Goal: Task Accomplishment & Management: Manage account settings

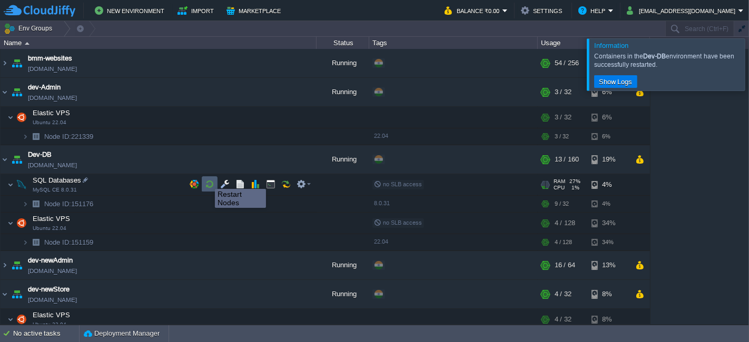
click at [207, 180] on button "button" at bounding box center [209, 184] width 9 height 9
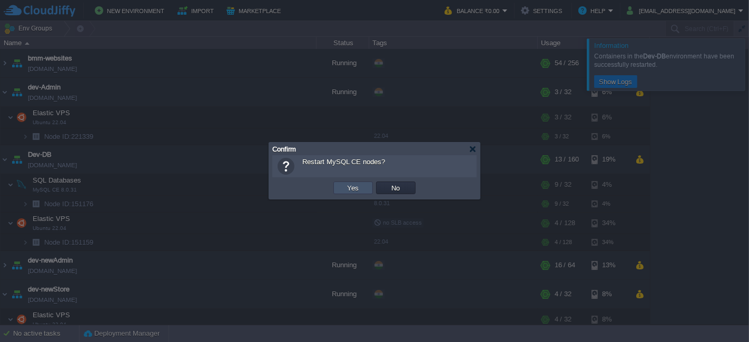
click at [345, 192] on button "Yes" at bounding box center [353, 187] width 18 height 9
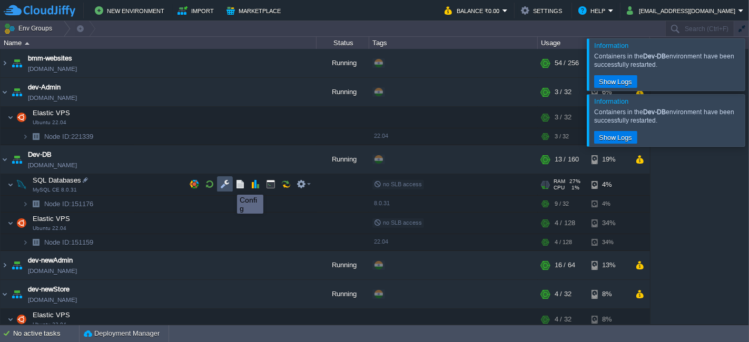
click at [221, 186] on button "button" at bounding box center [224, 184] width 9 height 9
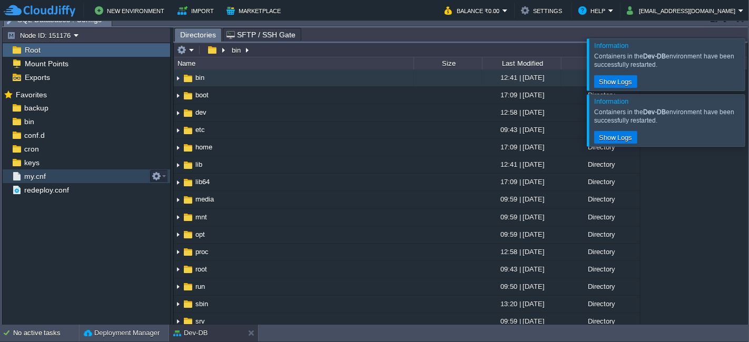
click at [31, 174] on span "my.cnf" at bounding box center [34, 176] width 25 height 9
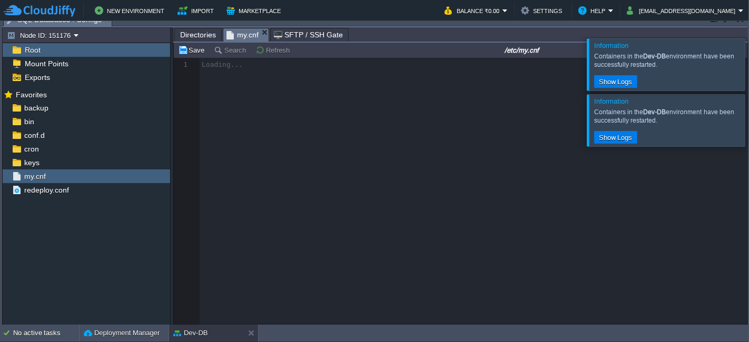
click at [748, 67] on div at bounding box center [762, 64] width 0 height 52
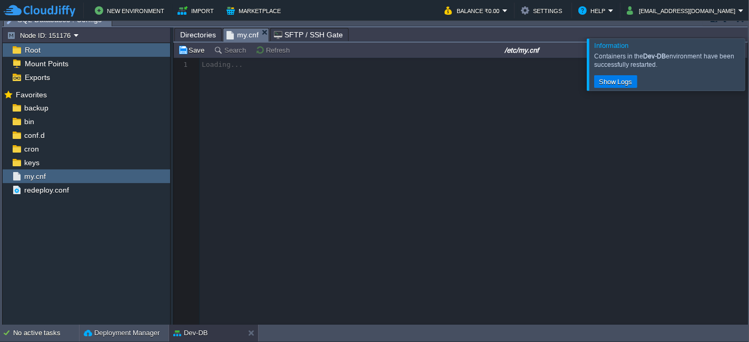
click at [748, 67] on div at bounding box center [762, 64] width 0 height 52
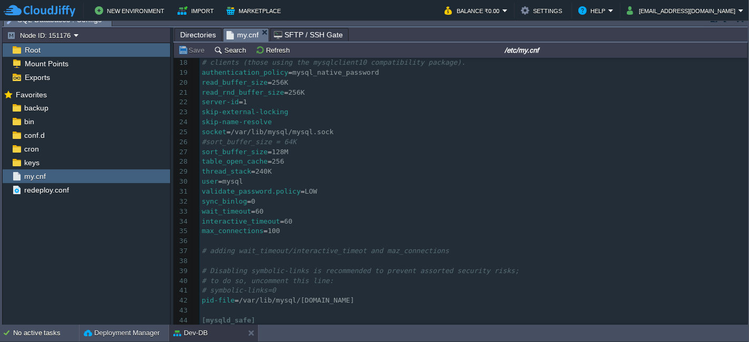
scroll to position [191, 0]
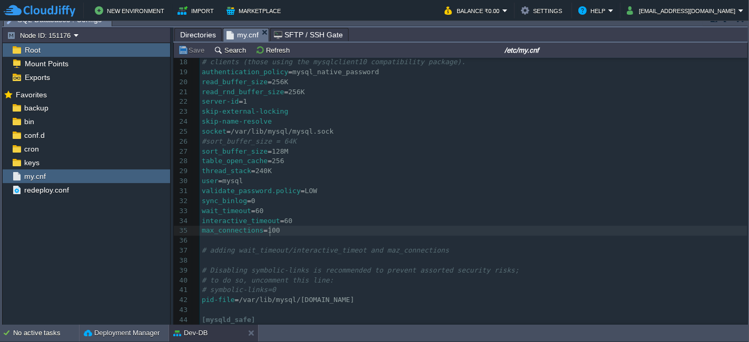
click at [271, 231] on div "53 1 #Jelastic dynamically manages and automatically overwrites any changes to …" at bounding box center [474, 142] width 548 height 546
type textarea "5"
click at [329, 232] on pre "max_connections = 500" at bounding box center [474, 231] width 548 height 10
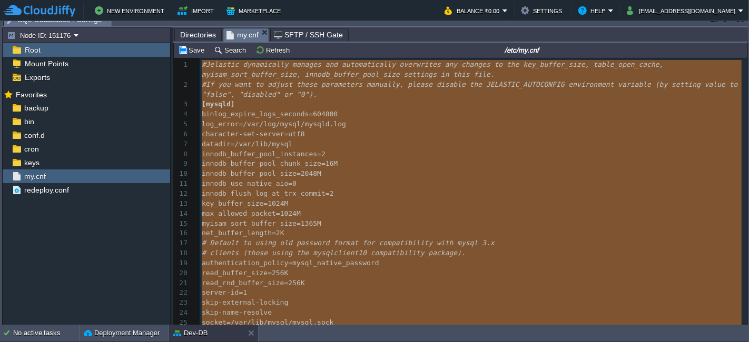
type textarea "-"
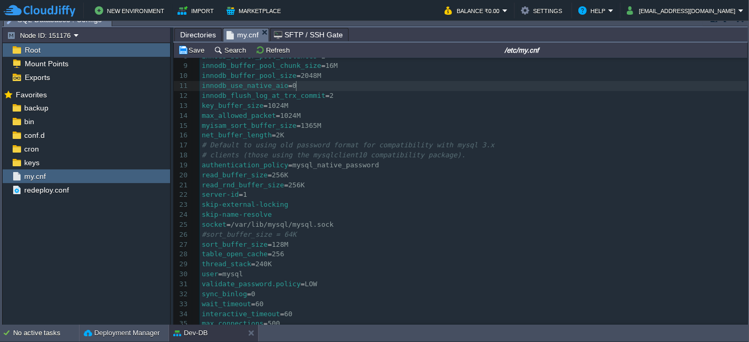
scroll to position [47, 0]
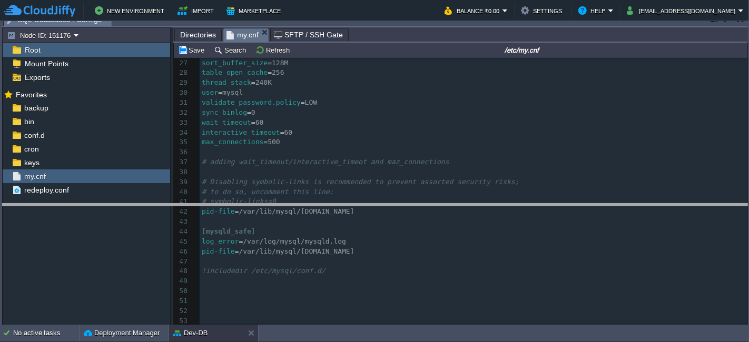
drag, startPoint x: 382, startPoint y: 25, endPoint x: 327, endPoint y: 217, distance: 199.5
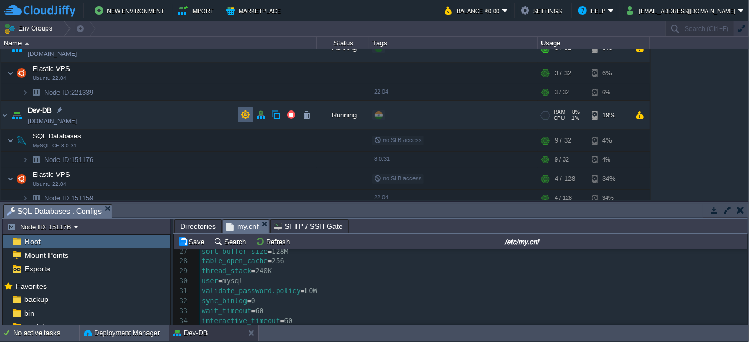
click at [247, 107] on td at bounding box center [246, 115] width 16 height 16
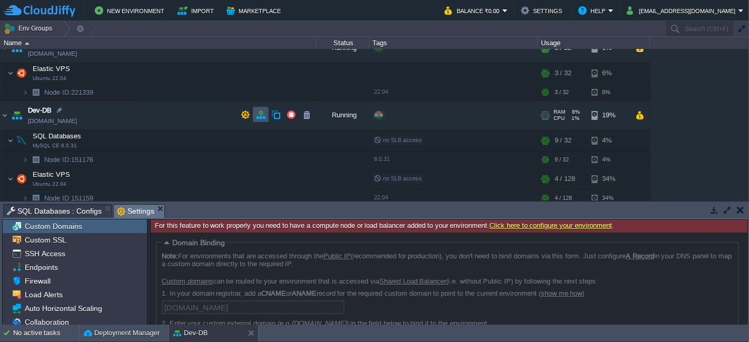
click at [262, 120] on button "button" at bounding box center [260, 114] width 9 height 9
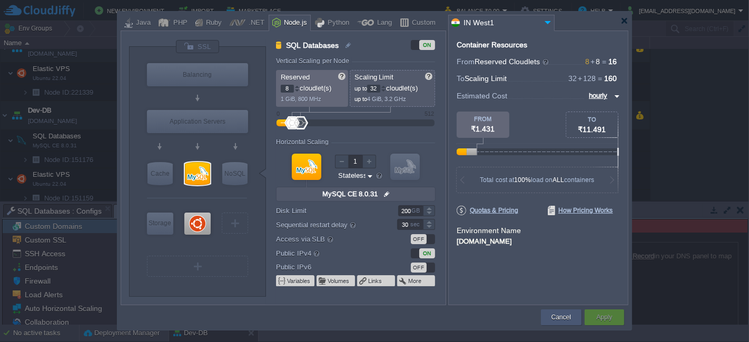
click at [577, 318] on div "Cancel" at bounding box center [561, 318] width 41 height 16
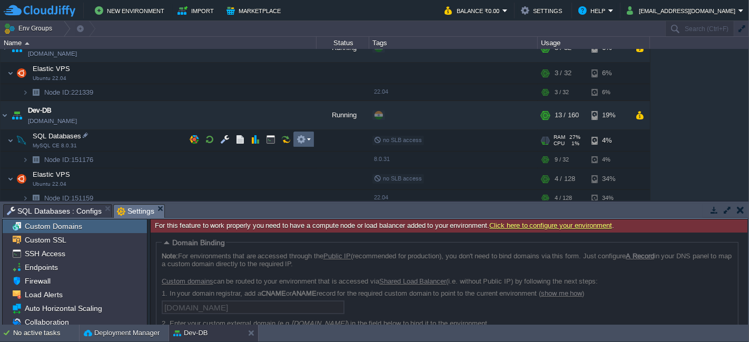
click at [307, 137] on em at bounding box center [303, 139] width 14 height 9
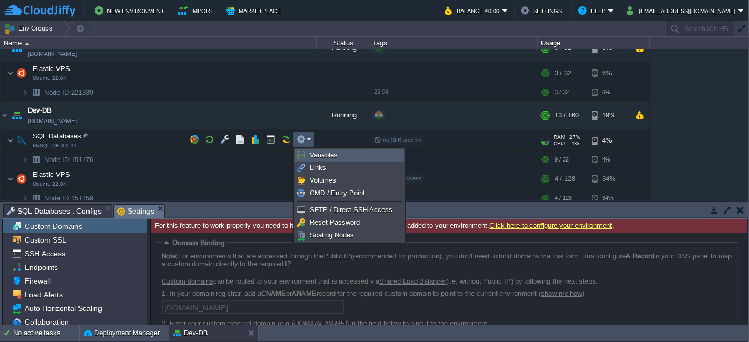
click at [328, 151] on span "Variables" at bounding box center [324, 155] width 28 height 8
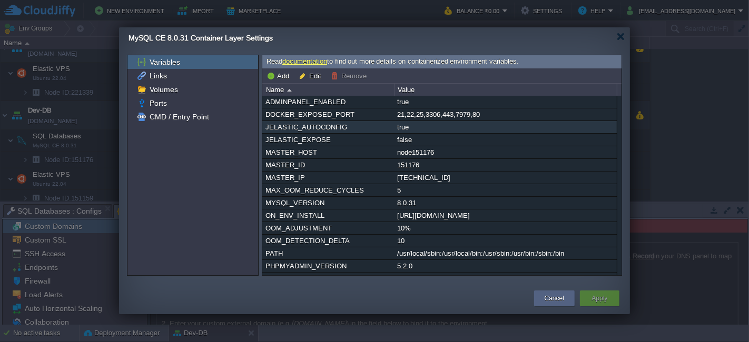
click at [406, 128] on div "true" at bounding box center [505, 127] width 222 height 12
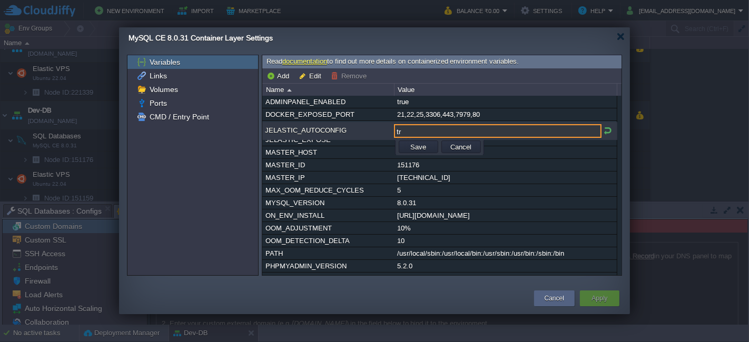
type input "t"
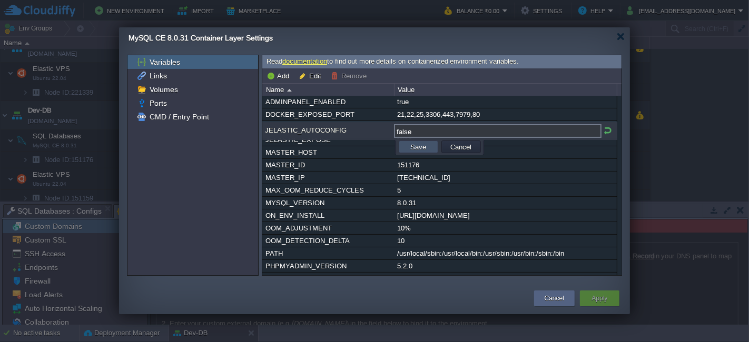
click at [422, 147] on button "Save" at bounding box center [418, 146] width 22 height 9
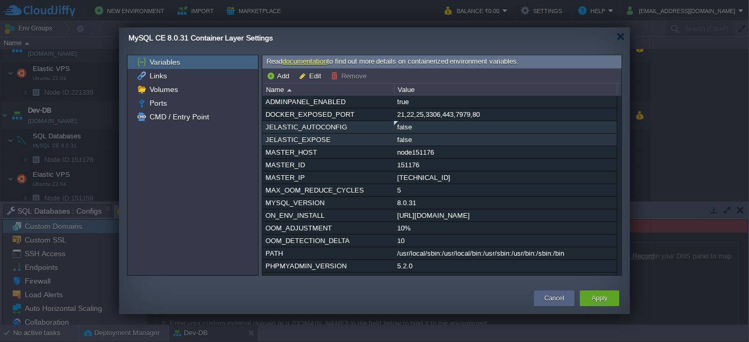
scroll to position [44, 0]
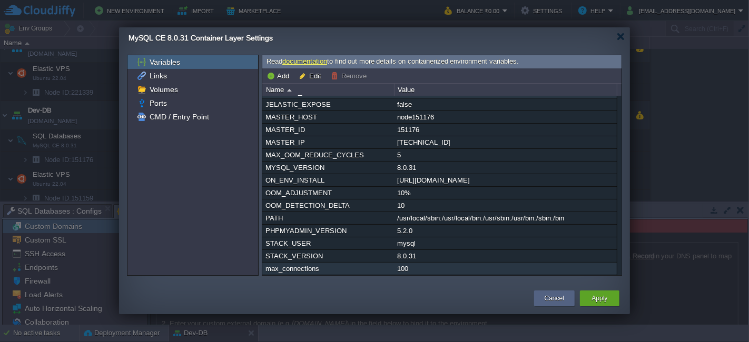
click at [409, 266] on div "100" at bounding box center [505, 269] width 222 height 12
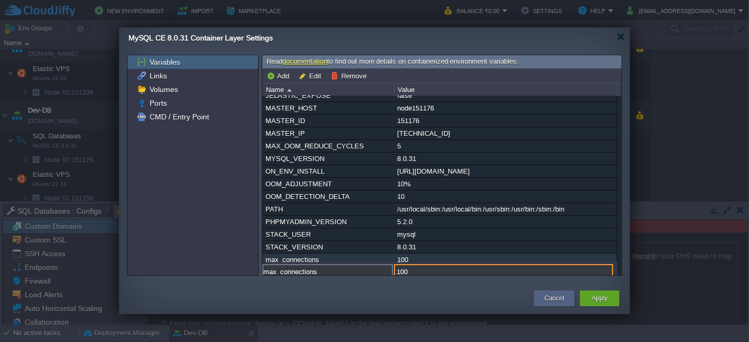
click at [409, 266] on input "100" at bounding box center [503, 271] width 219 height 14
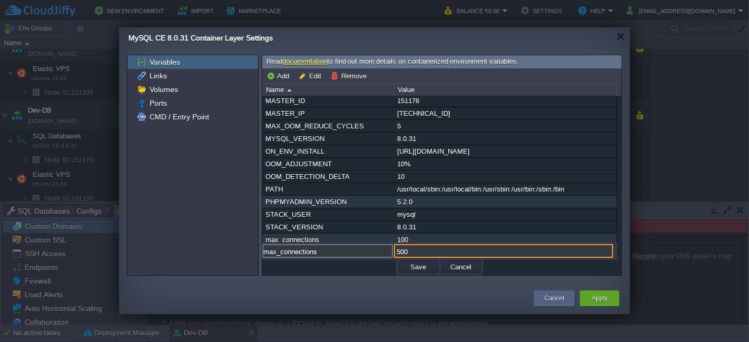
scroll to position [64, 0]
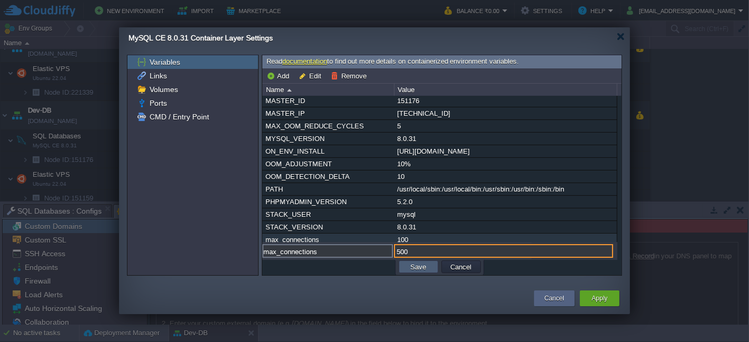
type input "500"
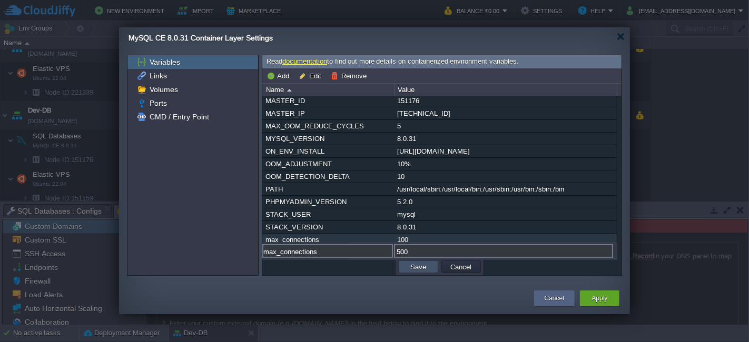
click at [424, 266] on button "Save" at bounding box center [418, 266] width 22 height 9
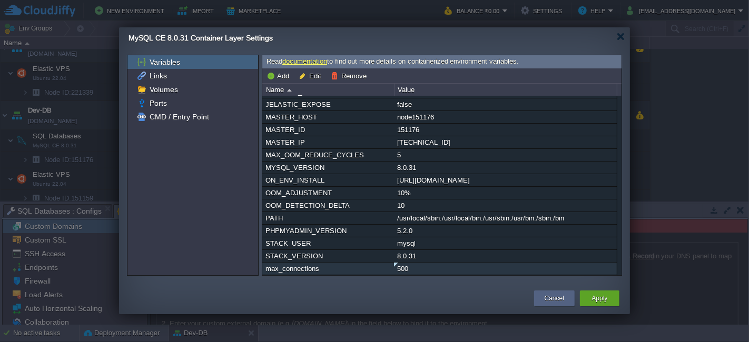
scroll to position [0, 0]
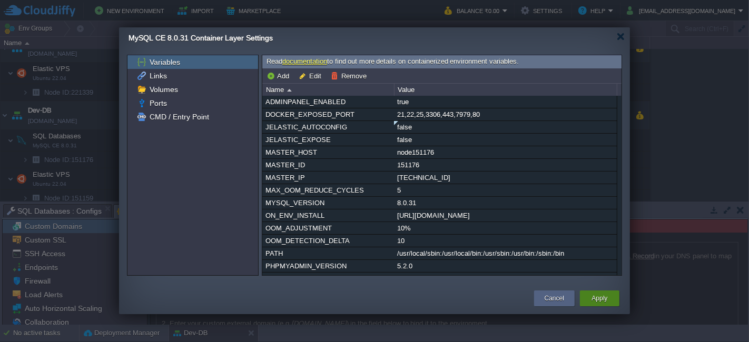
click at [599, 291] on div "Apply" at bounding box center [600, 299] width 24 height 16
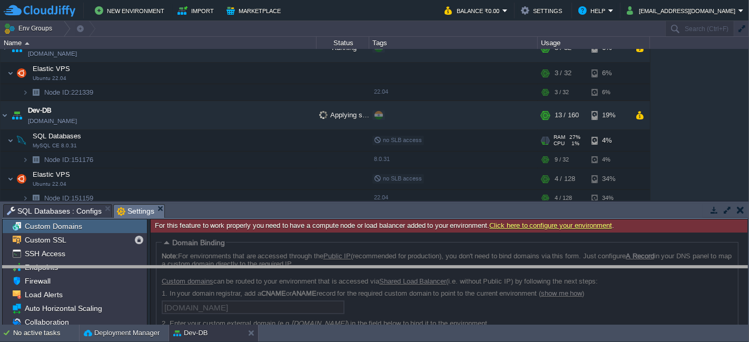
drag, startPoint x: 378, startPoint y: 211, endPoint x: 338, endPoint y: 368, distance: 162.3
click at [338, 342] on html "New Environment Import Marketplace Bonus ₹0.00 Upgrade Account Balance ₹0.00 Se…" at bounding box center [374, 171] width 749 height 342
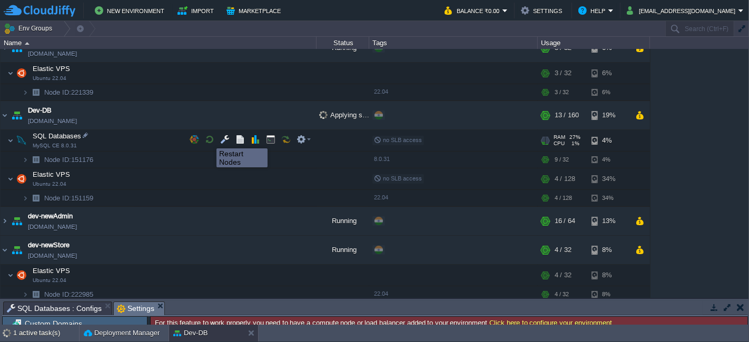
click at [209, 139] on button "button" at bounding box center [209, 139] width 9 height 9
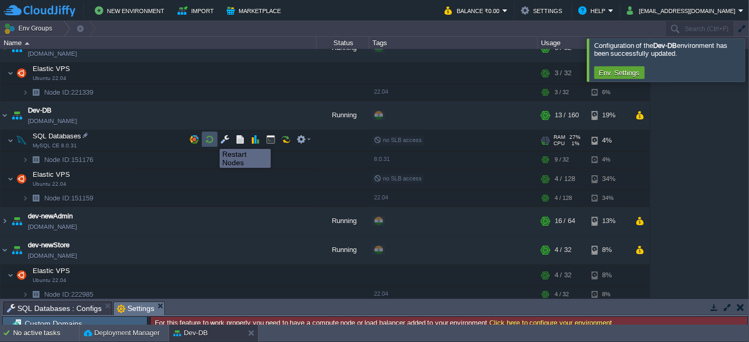
click at [212, 140] on button "button" at bounding box center [209, 139] width 9 height 9
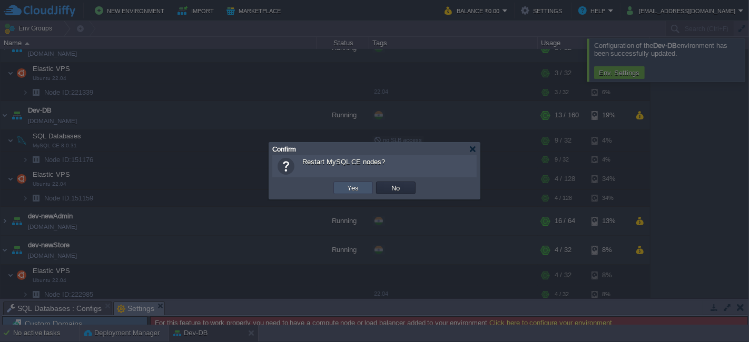
click at [355, 192] on button "Yes" at bounding box center [353, 187] width 18 height 9
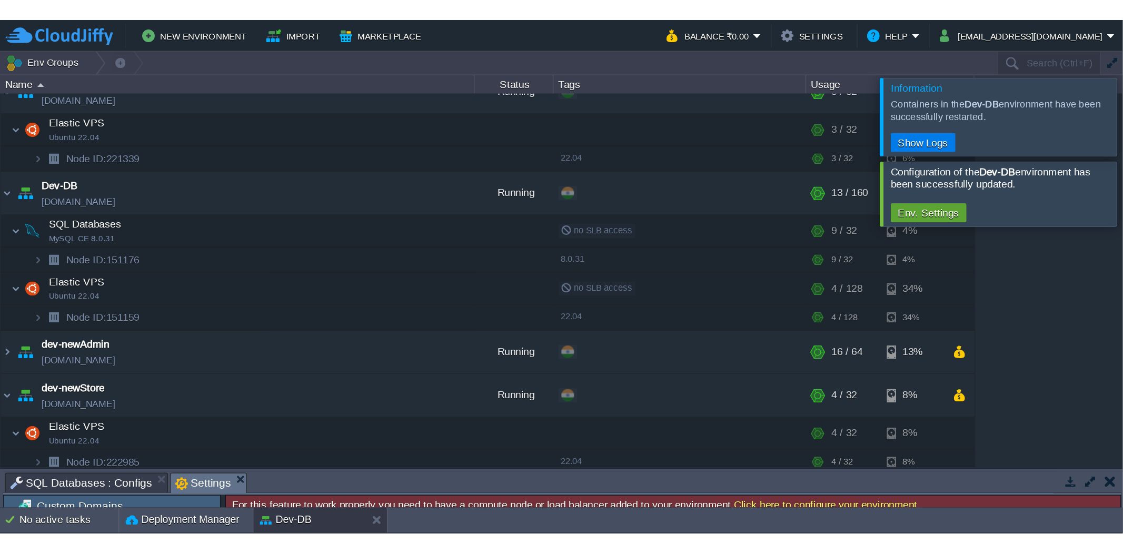
scroll to position [44, 0]
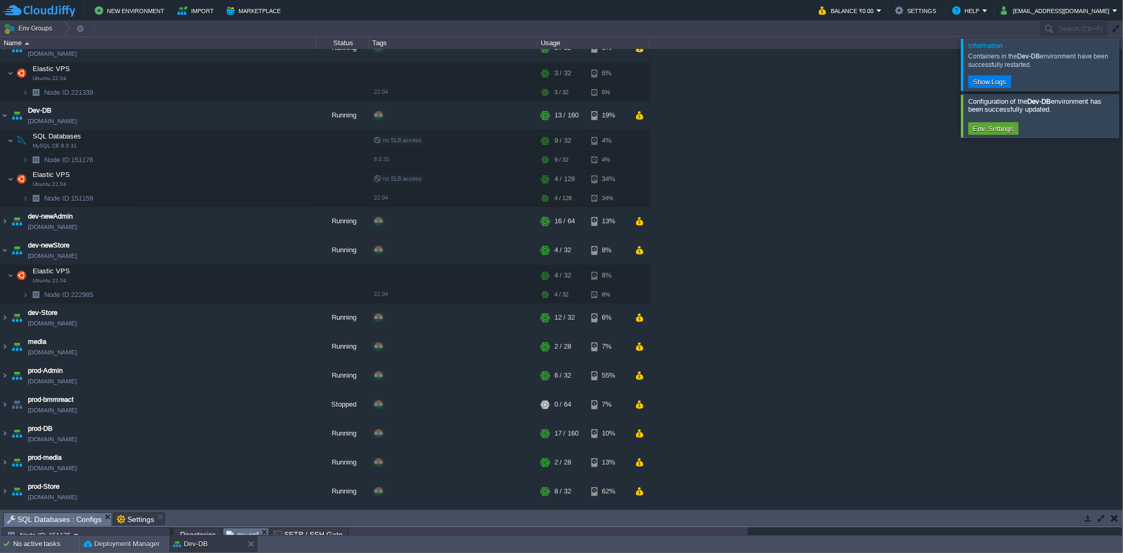
click at [57, 342] on span "SQL Databases : Configs" at bounding box center [54, 519] width 95 height 13
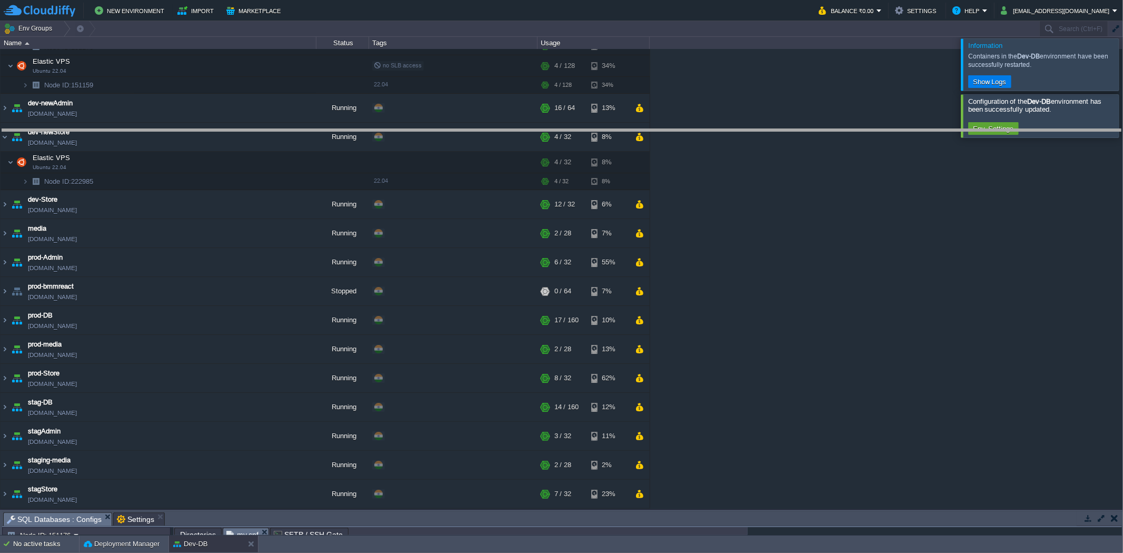
drag, startPoint x: 214, startPoint y: 516, endPoint x: 187, endPoint y: 133, distance: 384.3
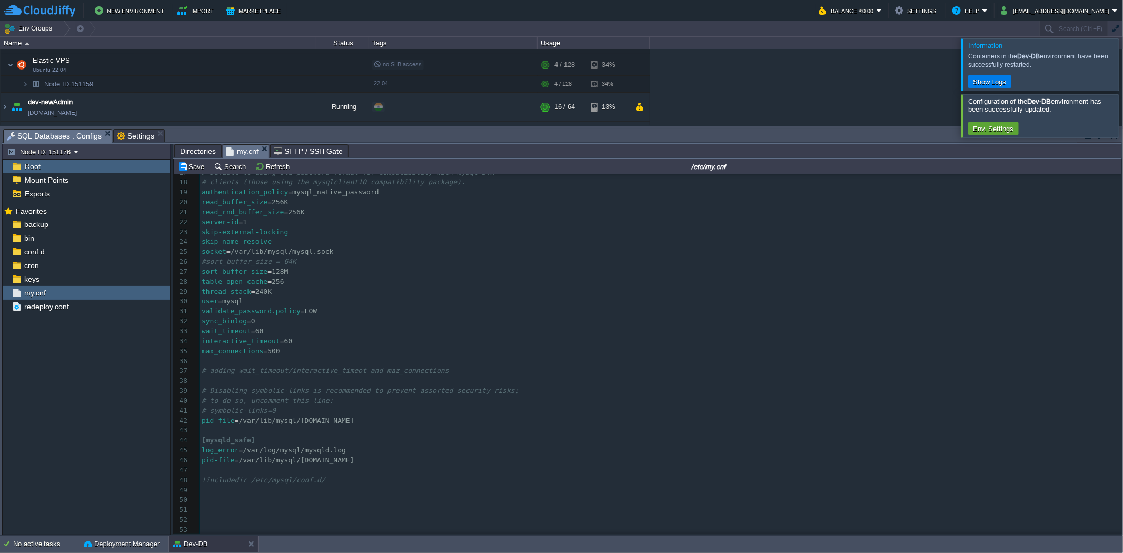
scroll to position [171, 0]
click at [201, 170] on button "Save" at bounding box center [192, 166] width 29 height 9
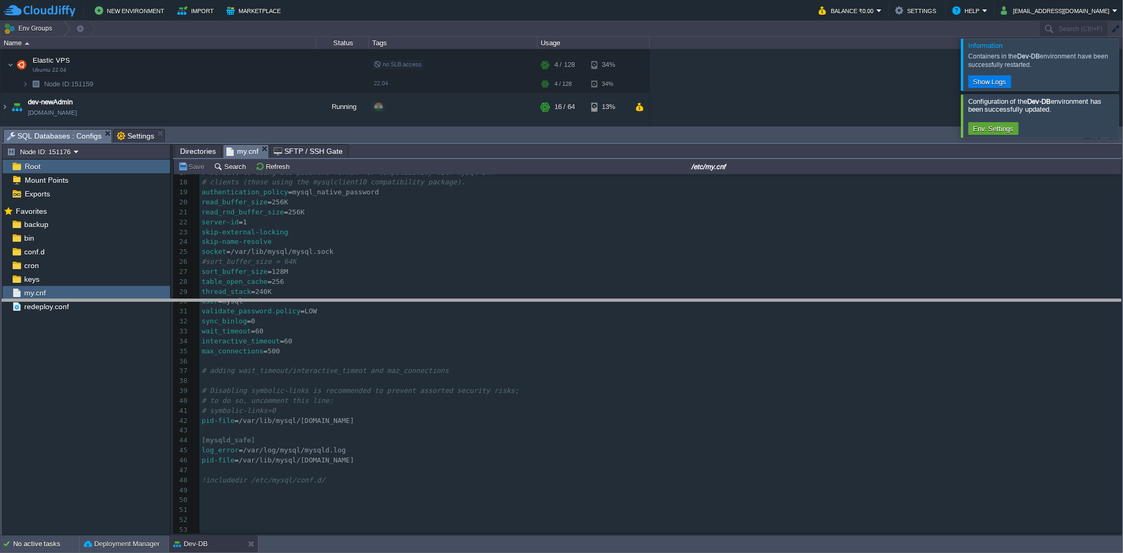
drag, startPoint x: 194, startPoint y: 134, endPoint x: 177, endPoint y: 304, distance: 171.5
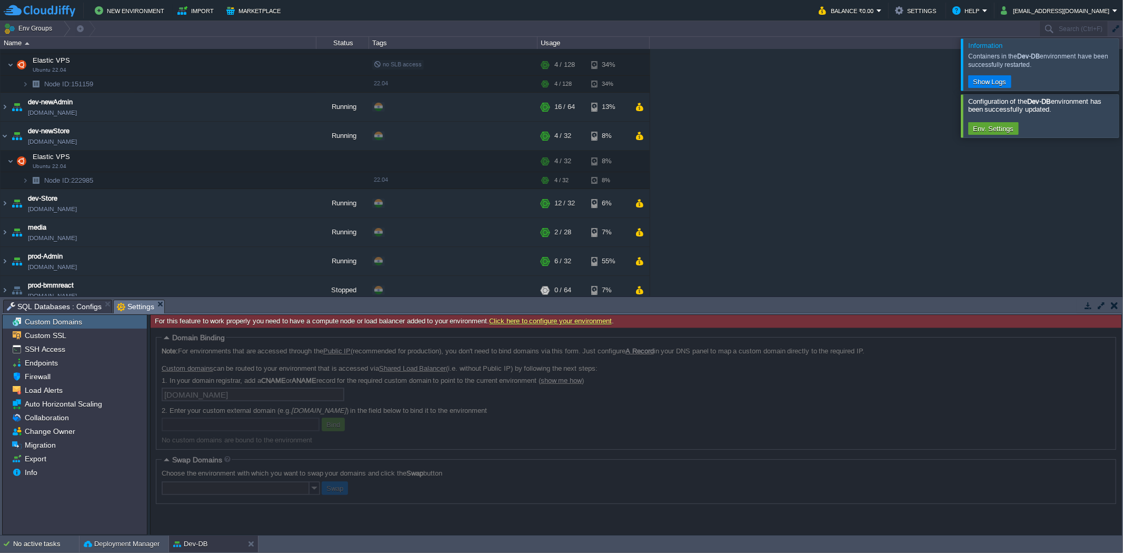
click at [135, 303] on span "Settings" at bounding box center [135, 306] width 37 height 13
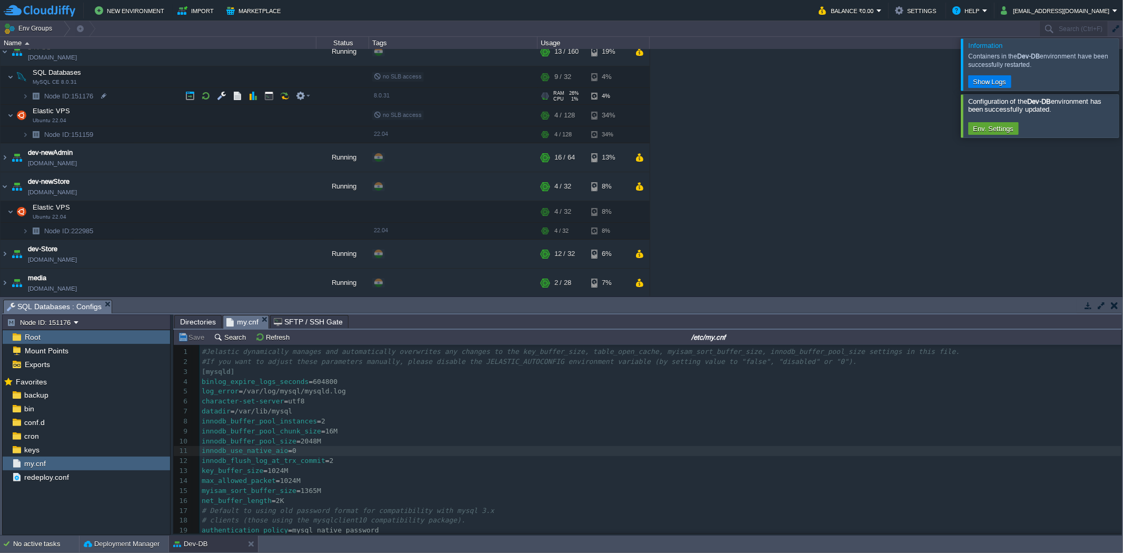
scroll to position [74, 0]
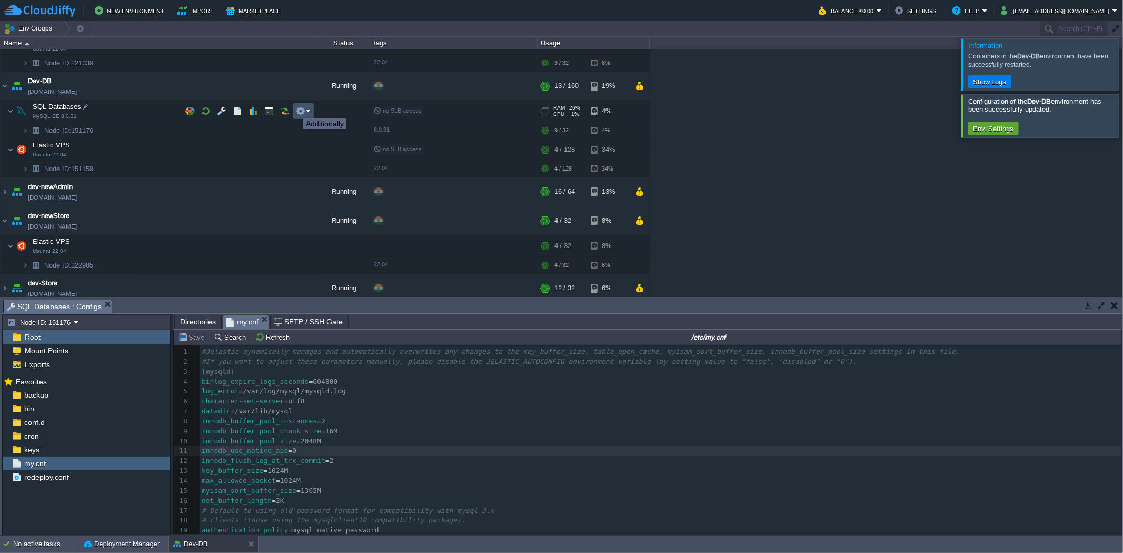
click at [303, 109] on button "button" at bounding box center [300, 110] width 9 height 9
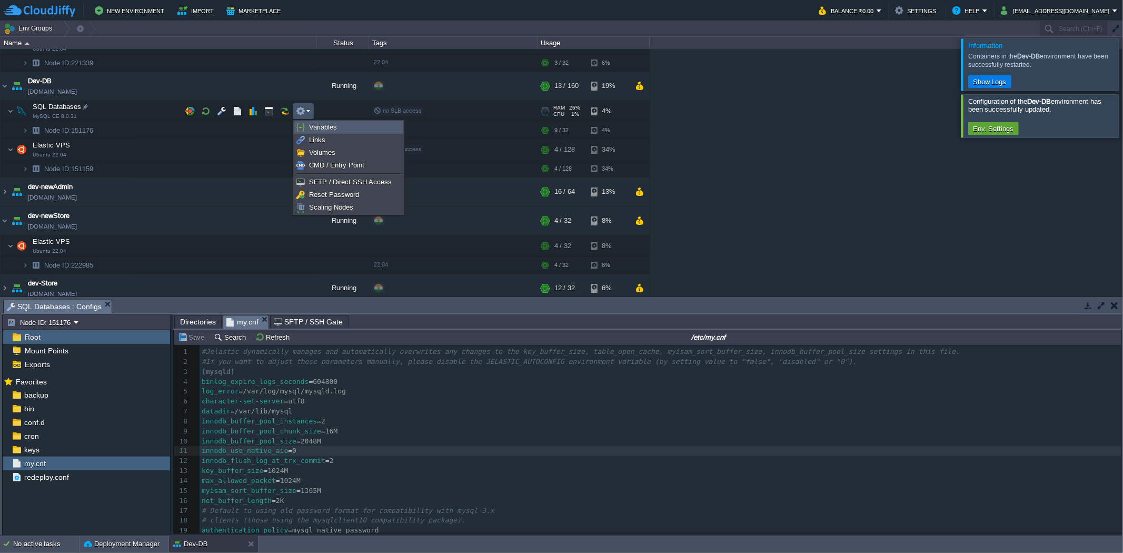
click at [318, 132] on link "Variables" at bounding box center [349, 128] width 108 height 12
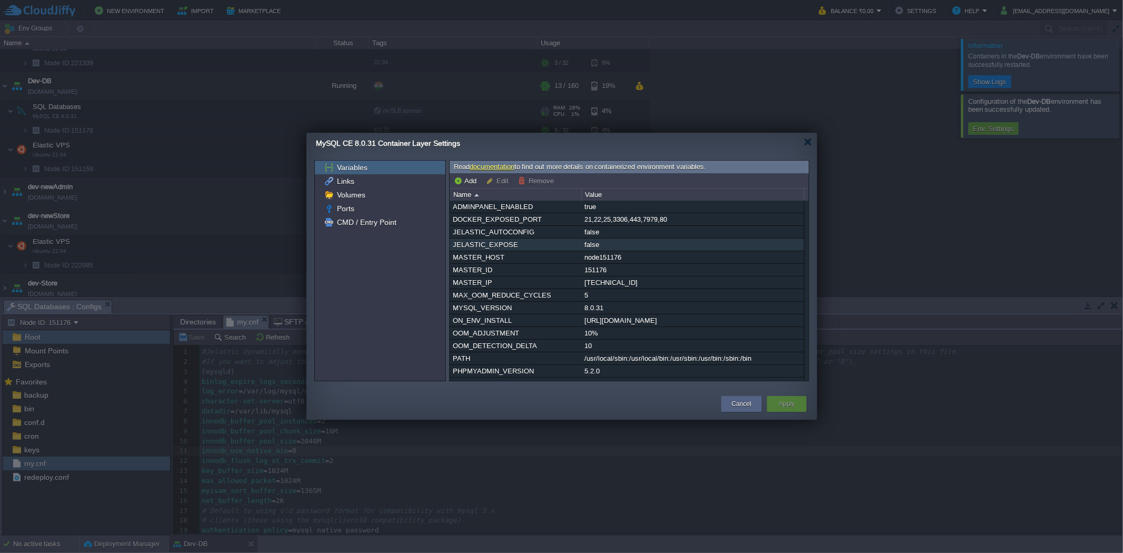
scroll to position [41, 0]
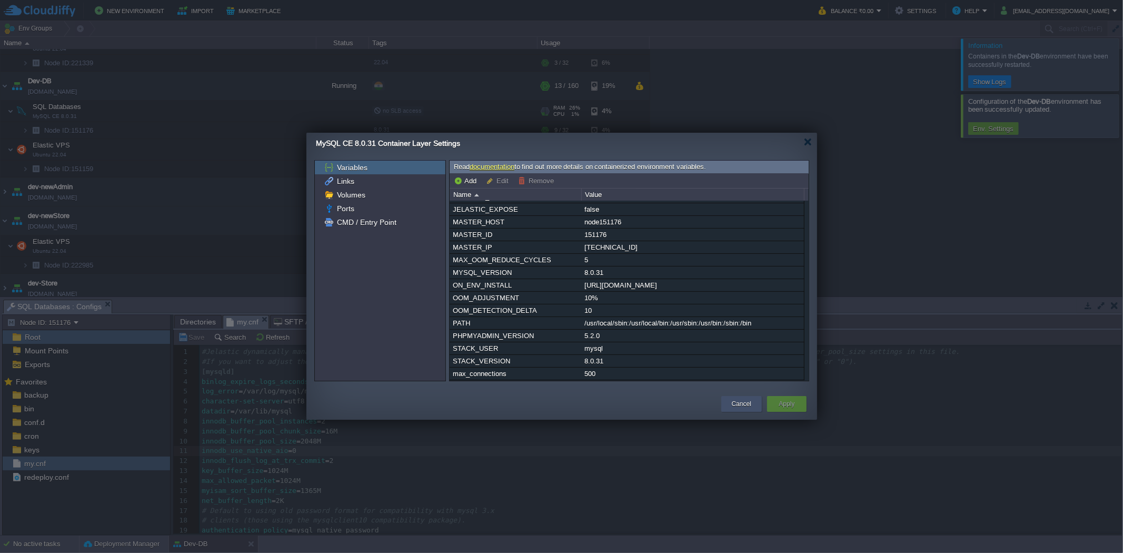
click at [744, 342] on button "Cancel" at bounding box center [741, 404] width 19 height 11
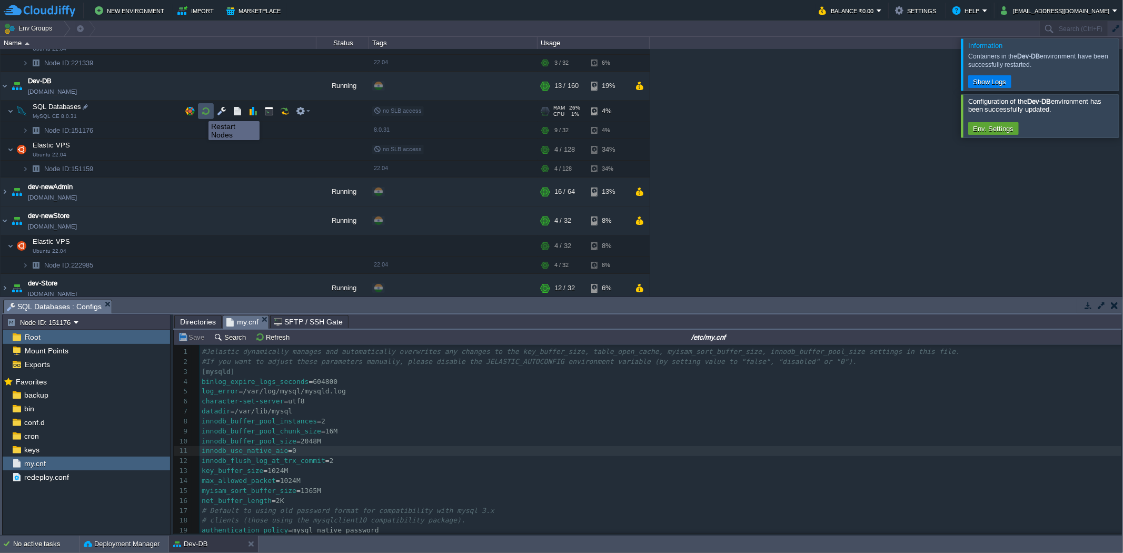
click at [201, 112] on button "button" at bounding box center [205, 110] width 9 height 9
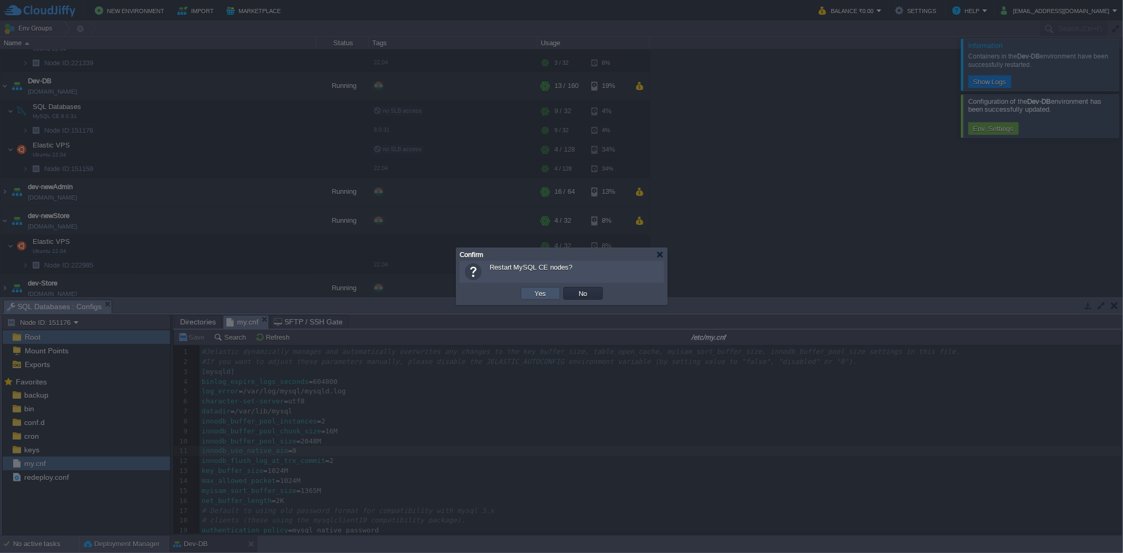
click at [541, 295] on button "Yes" at bounding box center [541, 293] width 18 height 9
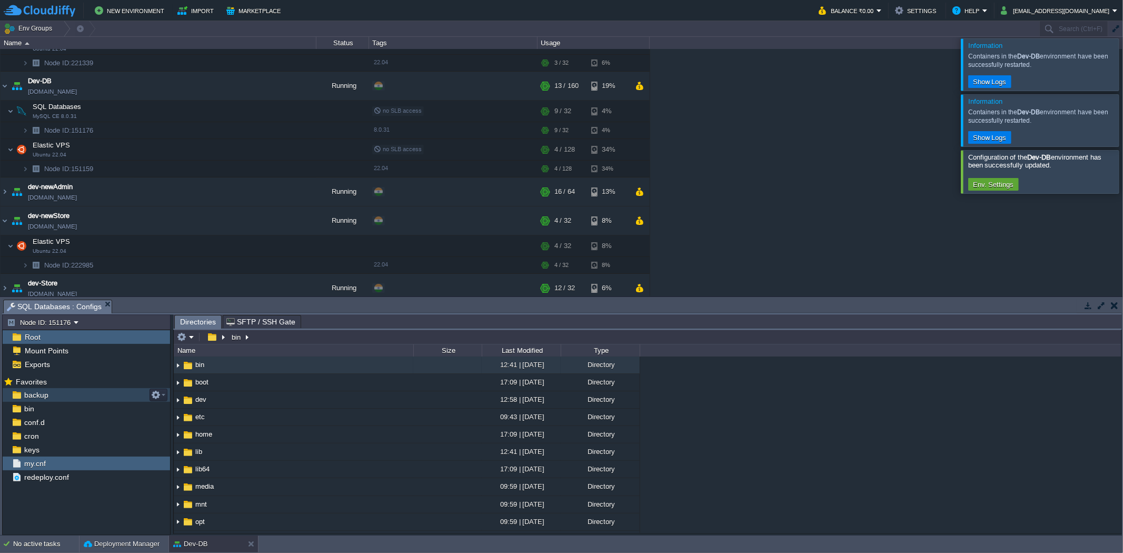
click at [53, 342] on div "backup" at bounding box center [86, 395] width 167 height 14
